Goal: Information Seeking & Learning: Learn about a topic

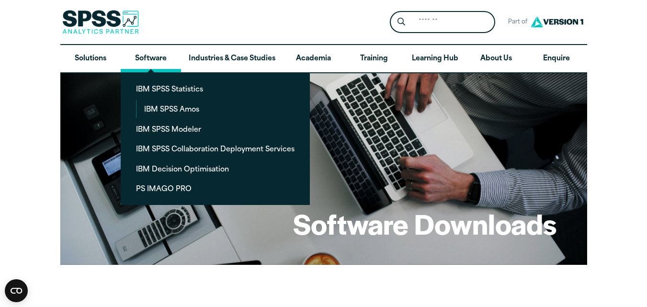
click at [149, 56] on link "Software" at bounding box center [151, 59] width 60 height 28
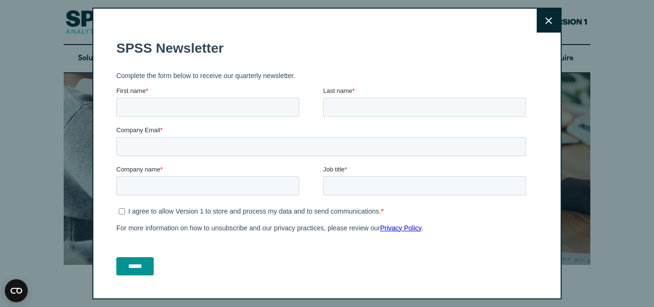
click at [537, 27] on button "Close" at bounding box center [549, 21] width 24 height 24
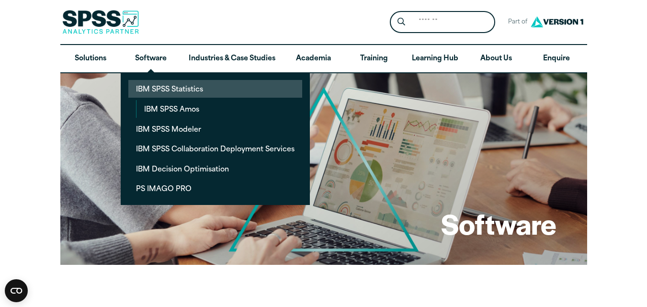
click at [166, 90] on link "IBM SPSS Statistics" at bounding box center [215, 89] width 174 height 18
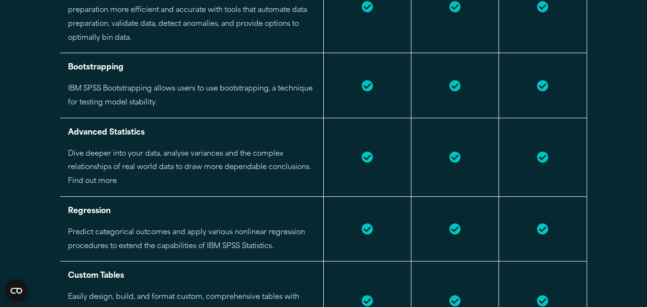
scroll to position [24, 0]
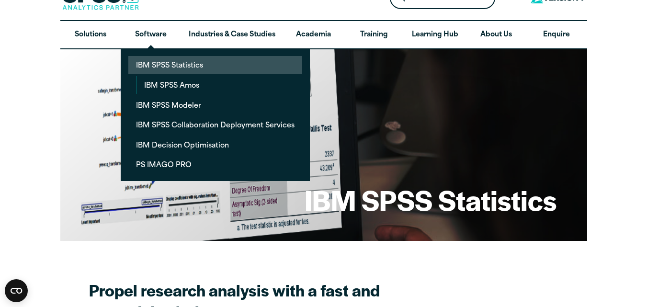
click at [180, 63] on link "IBM SPSS Statistics" at bounding box center [215, 65] width 174 height 18
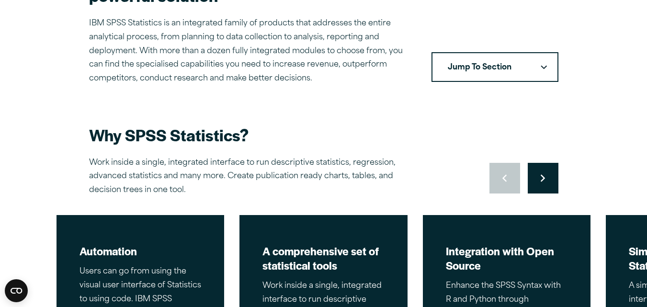
scroll to position [300, 0]
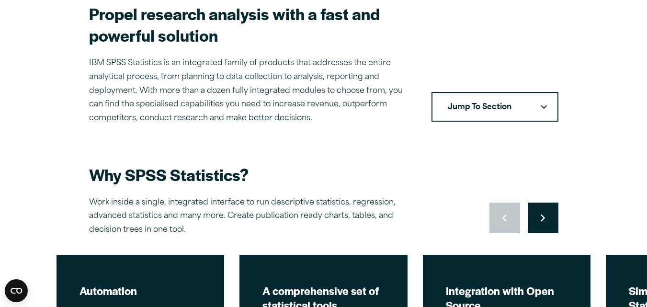
click at [533, 103] on button "Jump To Section" at bounding box center [494, 107] width 127 height 30
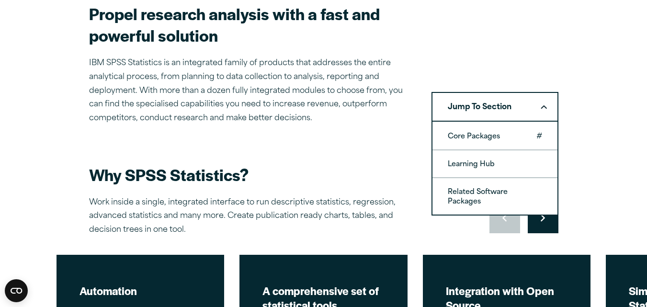
click at [506, 130] on link "Core Packages" at bounding box center [494, 136] width 125 height 27
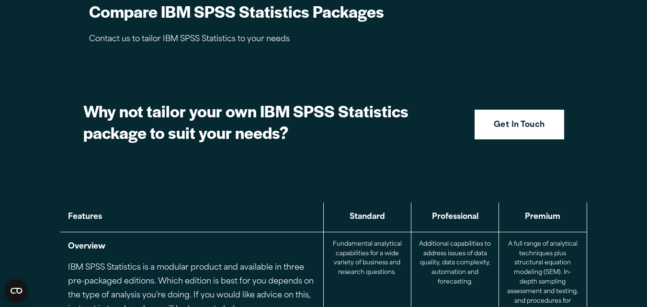
scroll to position [961, 0]
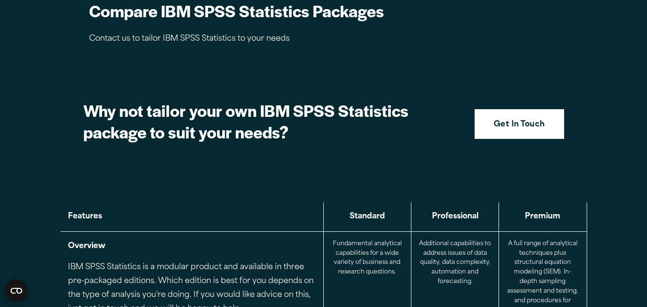
click at [384, 210] on th "Standard" at bounding box center [367, 216] width 88 height 29
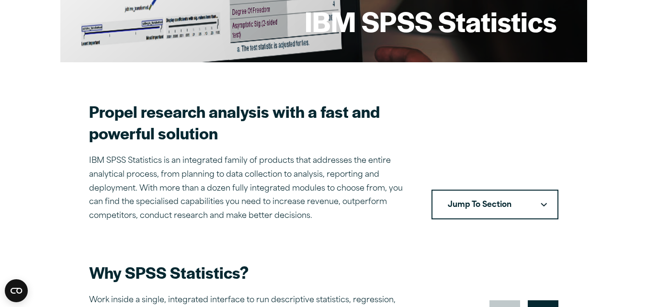
scroll to position [0, 0]
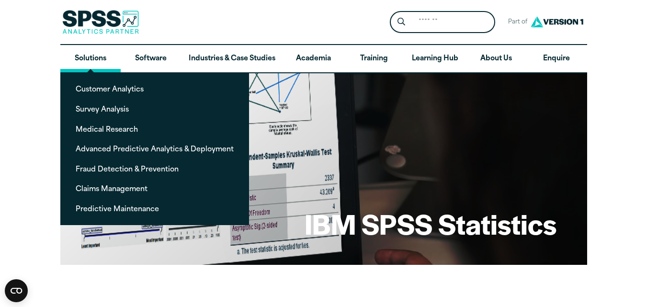
click at [78, 53] on link "Solutions" at bounding box center [90, 59] width 60 height 28
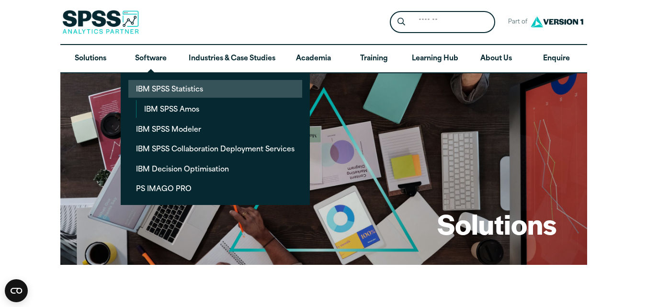
click at [171, 86] on link "IBM SPSS Statistics" at bounding box center [215, 89] width 174 height 18
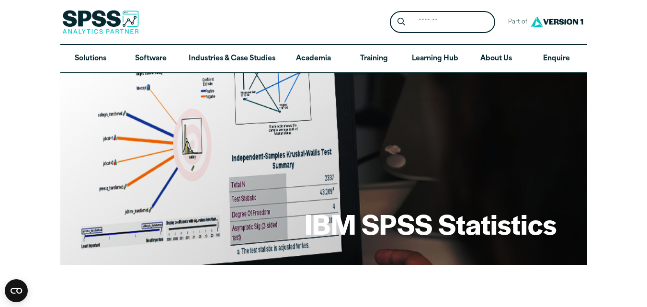
click at [410, 218] on h1 "IBM SPSS Statistics" at bounding box center [430, 223] width 252 height 37
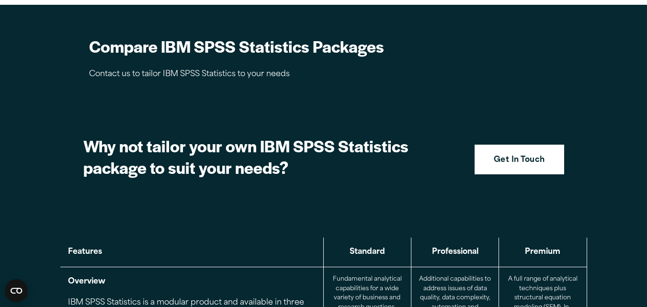
scroll to position [934, 0]
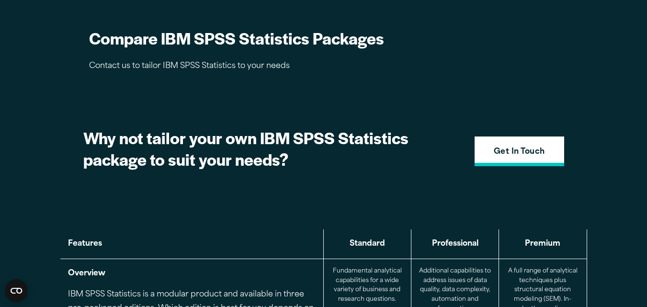
click at [531, 156] on strong "Get In Touch" at bounding box center [519, 152] width 51 height 12
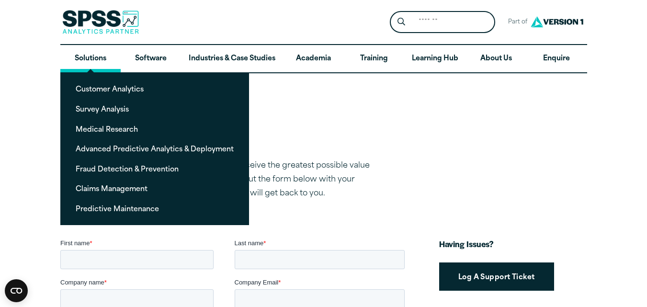
click at [93, 64] on link "Solutions" at bounding box center [90, 59] width 60 height 28
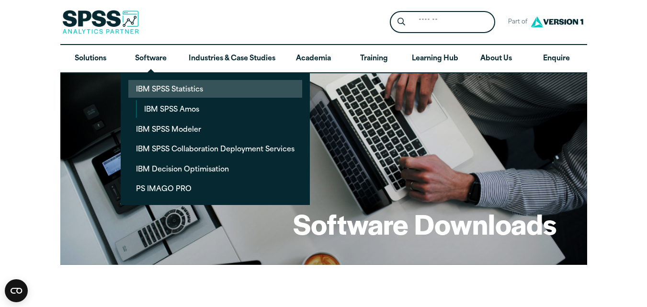
click at [182, 84] on link "IBM SPSS Statistics" at bounding box center [215, 89] width 174 height 18
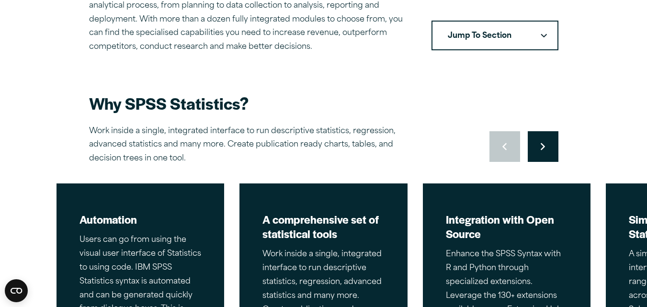
scroll to position [387, 0]
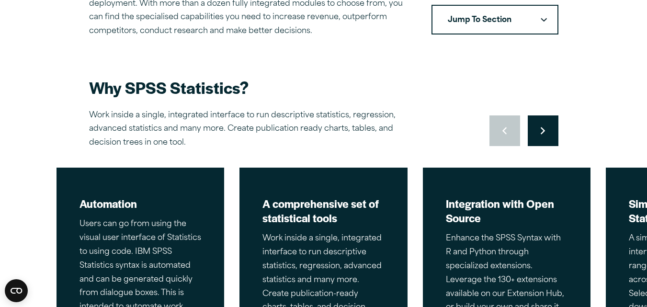
click at [542, 130] on icon "Right pointing chevron" at bounding box center [543, 130] width 4 height 7
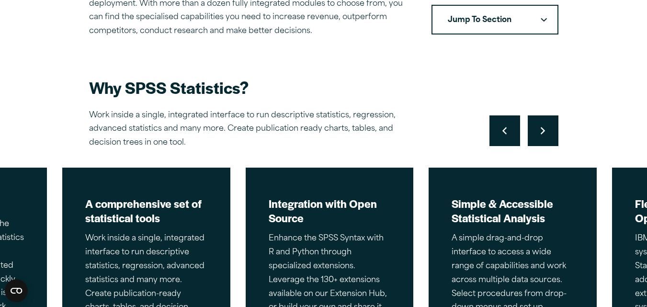
click at [544, 130] on icon "Right pointing chevron" at bounding box center [543, 130] width 4 height 7
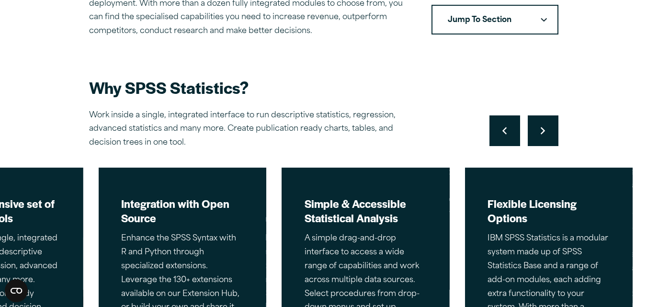
click at [544, 130] on icon "Right pointing chevron" at bounding box center [543, 131] width 4 height 8
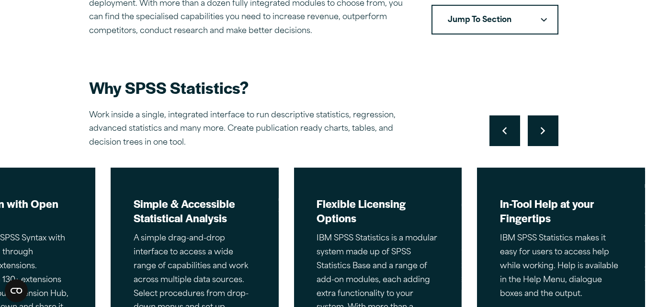
click at [544, 130] on icon "Right pointing chevron" at bounding box center [543, 131] width 4 height 8
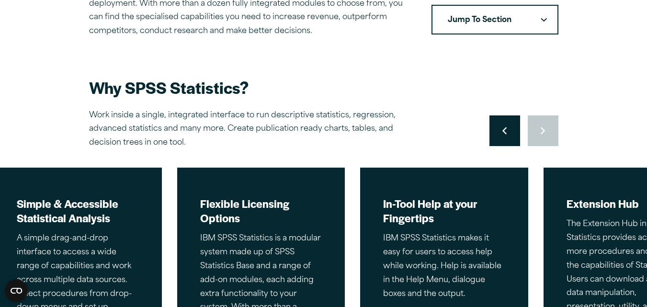
click at [544, 130] on div "Move to previous slide Move to next slide" at bounding box center [523, 130] width 69 height 31
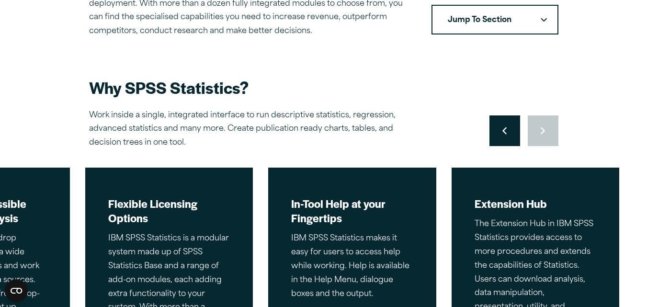
click at [544, 130] on div "Move to previous slide Move to next slide" at bounding box center [523, 130] width 69 height 31
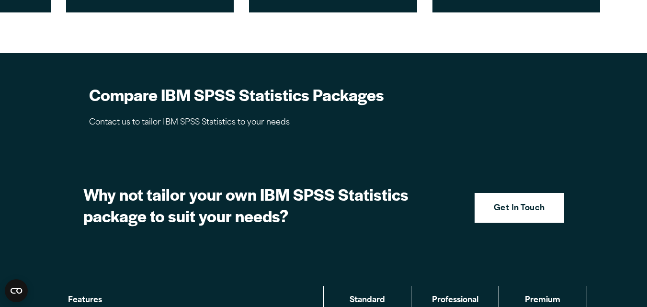
scroll to position [893, 0]
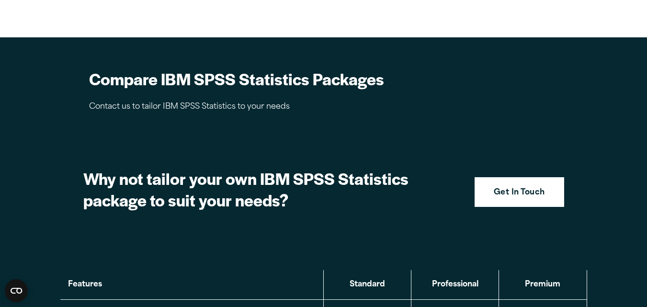
click at [216, 107] on p "Contact us to tailor IBM SPSS Statistics to your needs" at bounding box center [249, 107] width 321 height 14
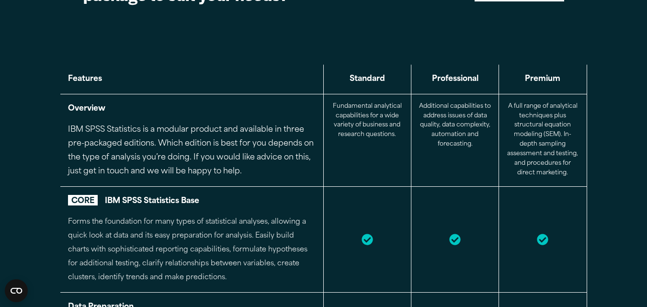
scroll to position [1106, 0]
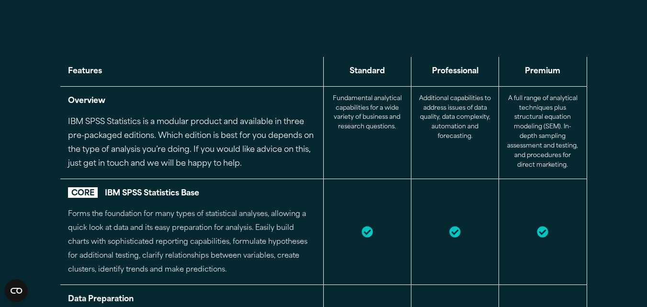
click at [377, 96] on p "Fundamental analytical capabilities for a wide variety of business and research…" at bounding box center [367, 113] width 72 height 38
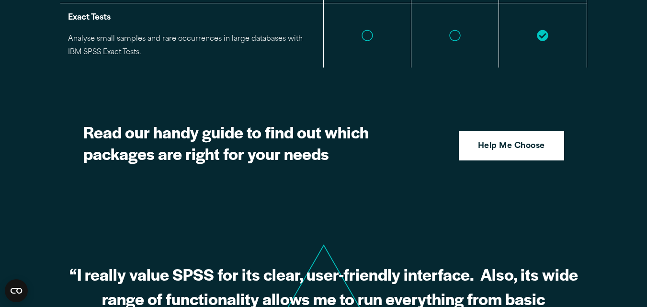
scroll to position [2425, 0]
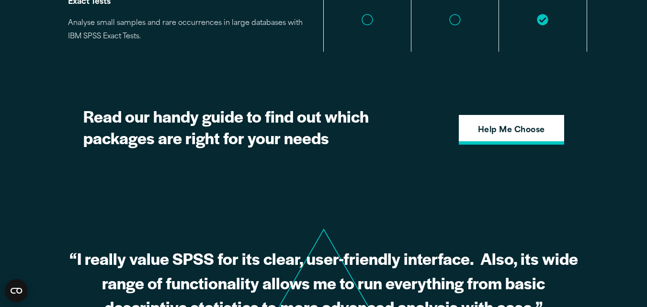
click at [525, 124] on strong "Help Me Choose" at bounding box center [511, 130] width 67 height 12
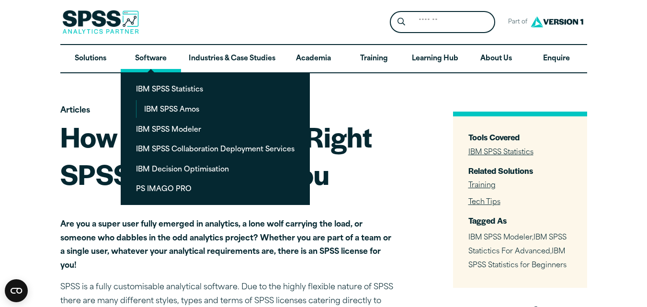
click at [145, 52] on link "Software" at bounding box center [151, 59] width 60 height 28
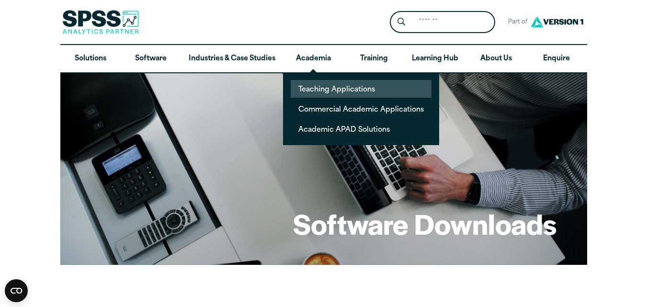
click at [320, 91] on link "Teaching Applications" at bounding box center [361, 89] width 141 height 18
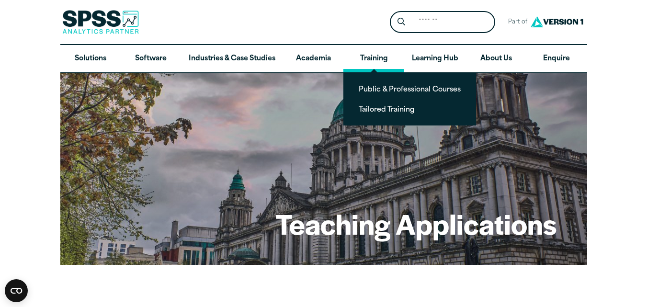
click at [386, 62] on link "Training" at bounding box center [373, 59] width 60 height 28
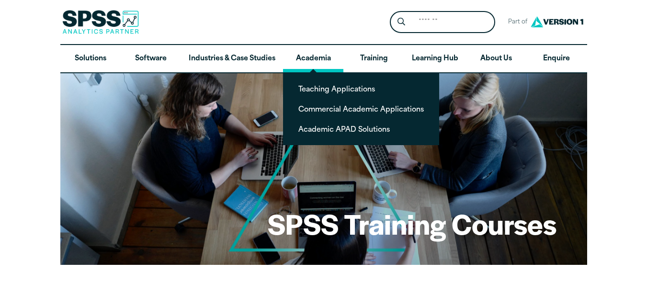
click at [308, 64] on link "Academia" at bounding box center [313, 59] width 60 height 28
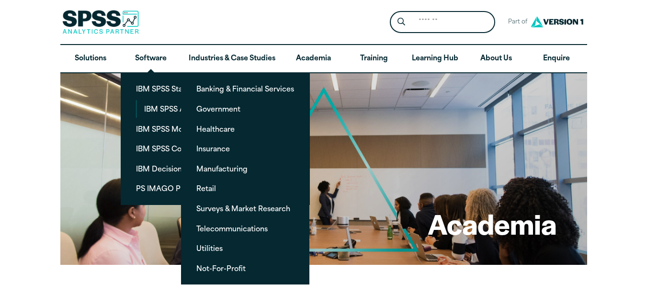
click at [161, 65] on link "Software" at bounding box center [151, 59] width 60 height 28
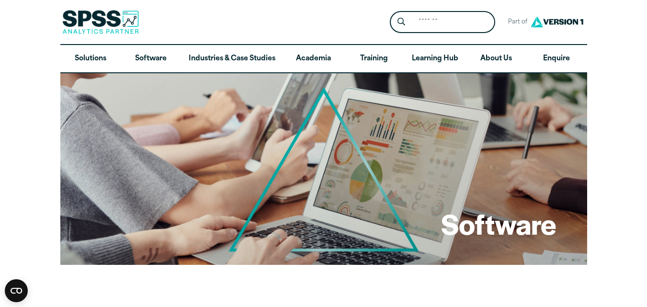
click at [161, 66] on link "Software" at bounding box center [151, 59] width 60 height 28
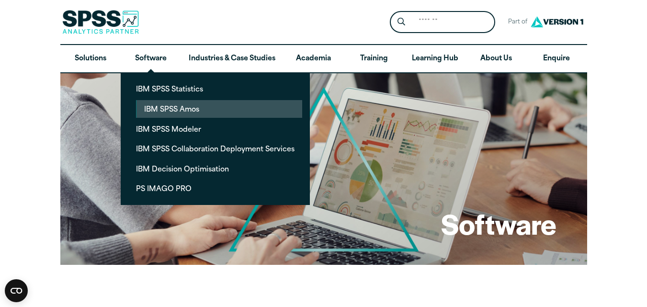
click at [183, 110] on link "IBM SPSS Amos" at bounding box center [219, 109] width 166 height 18
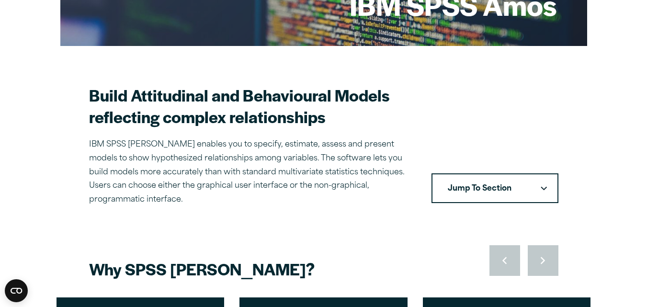
scroll to position [25, 0]
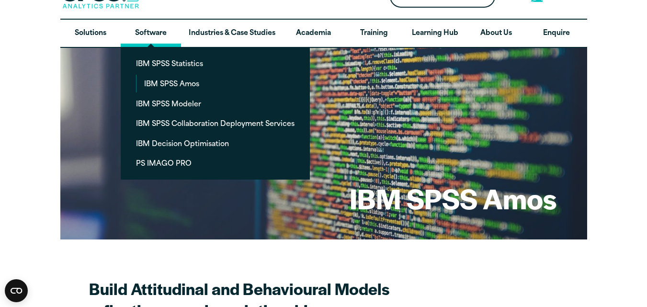
click at [152, 31] on link "Software" at bounding box center [151, 34] width 60 height 28
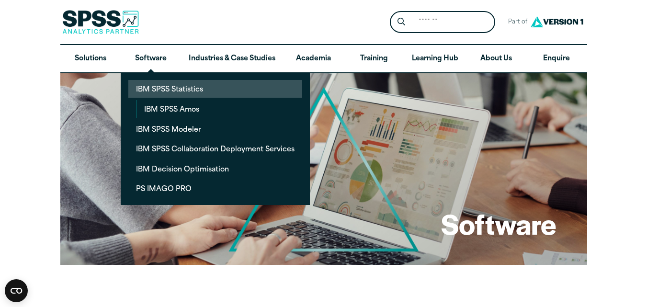
click at [164, 83] on link "IBM SPSS Statistics" at bounding box center [215, 89] width 174 height 18
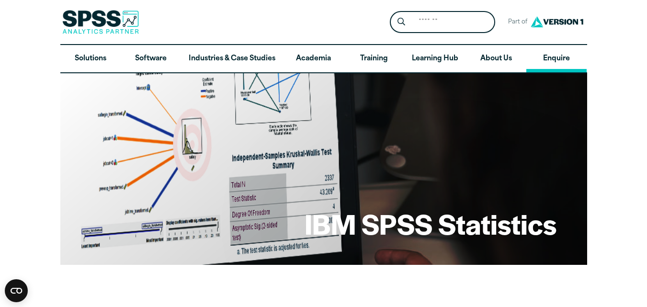
click at [543, 57] on link "Enquire" at bounding box center [556, 59] width 60 height 28
